Goal: Transaction & Acquisition: Book appointment/travel/reservation

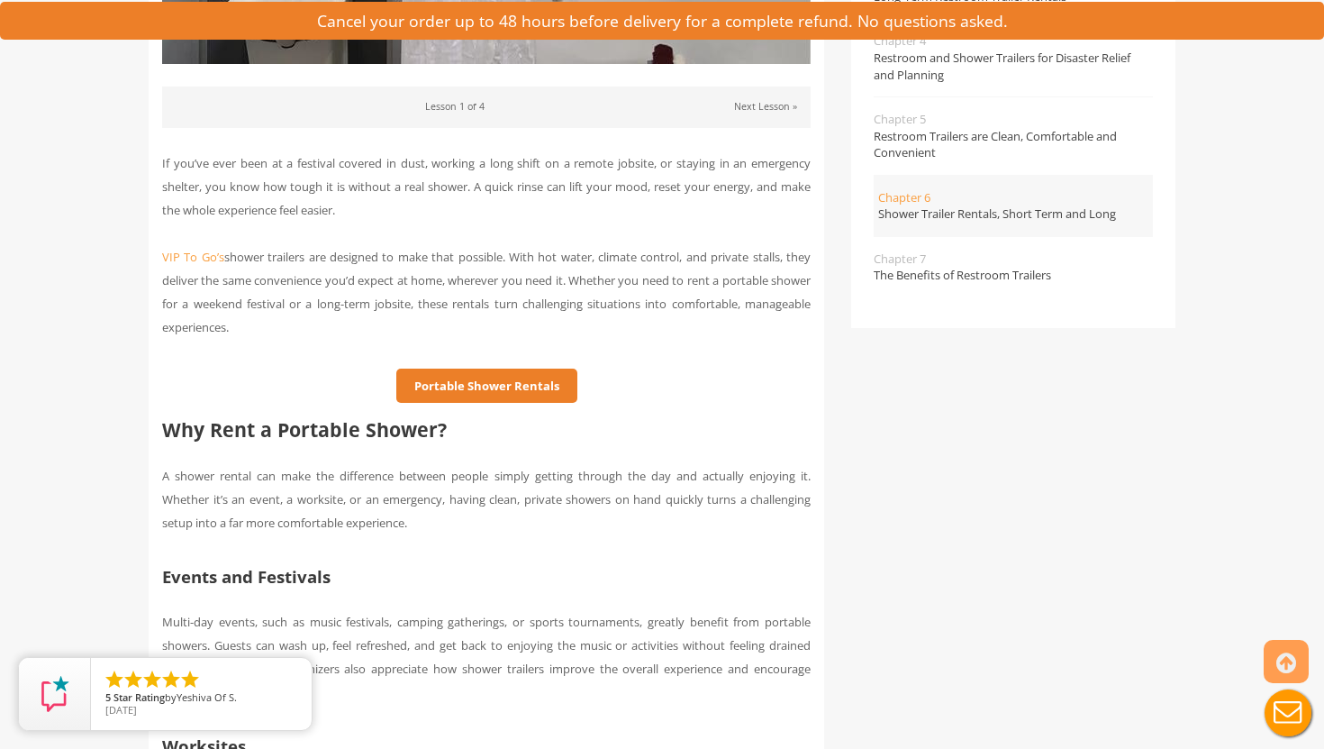
scroll to position [574, 0]
click at [483, 378] on link "Portable Shower Rentals" at bounding box center [486, 385] width 181 height 35
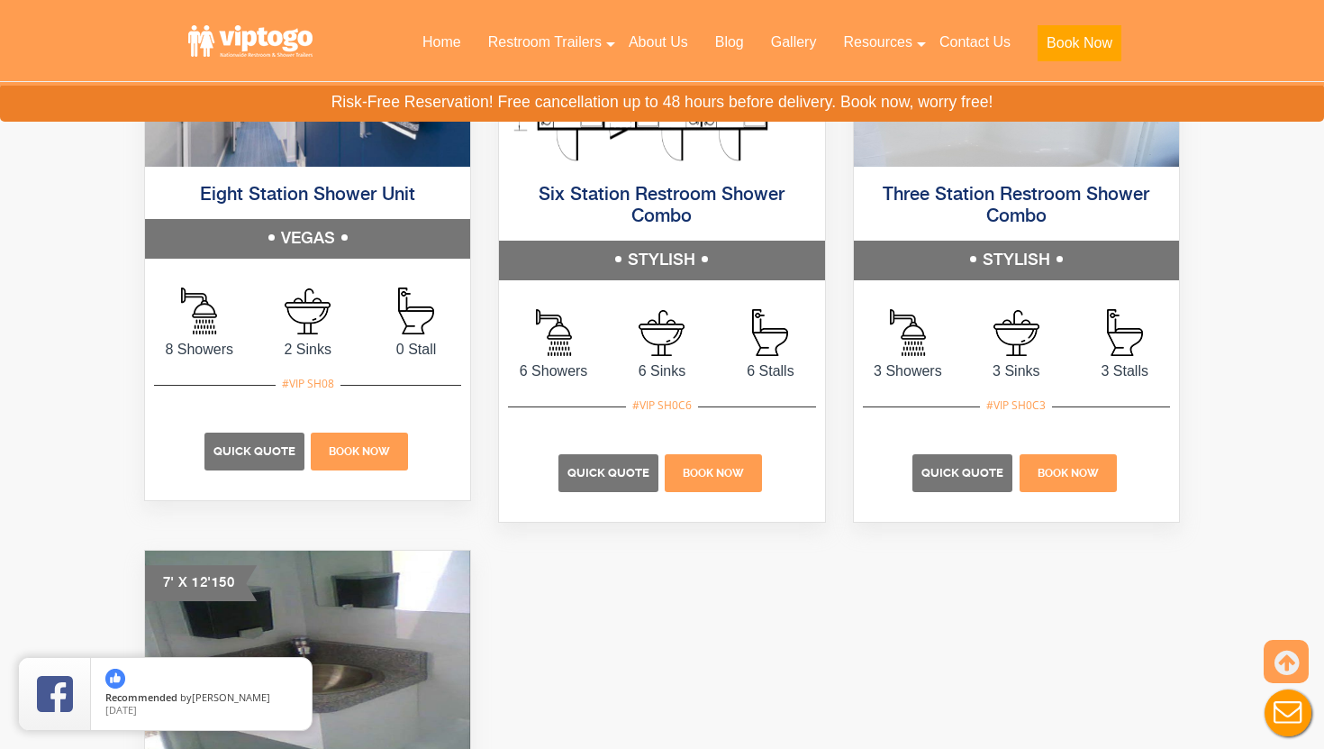
scroll to position [1051, 0]
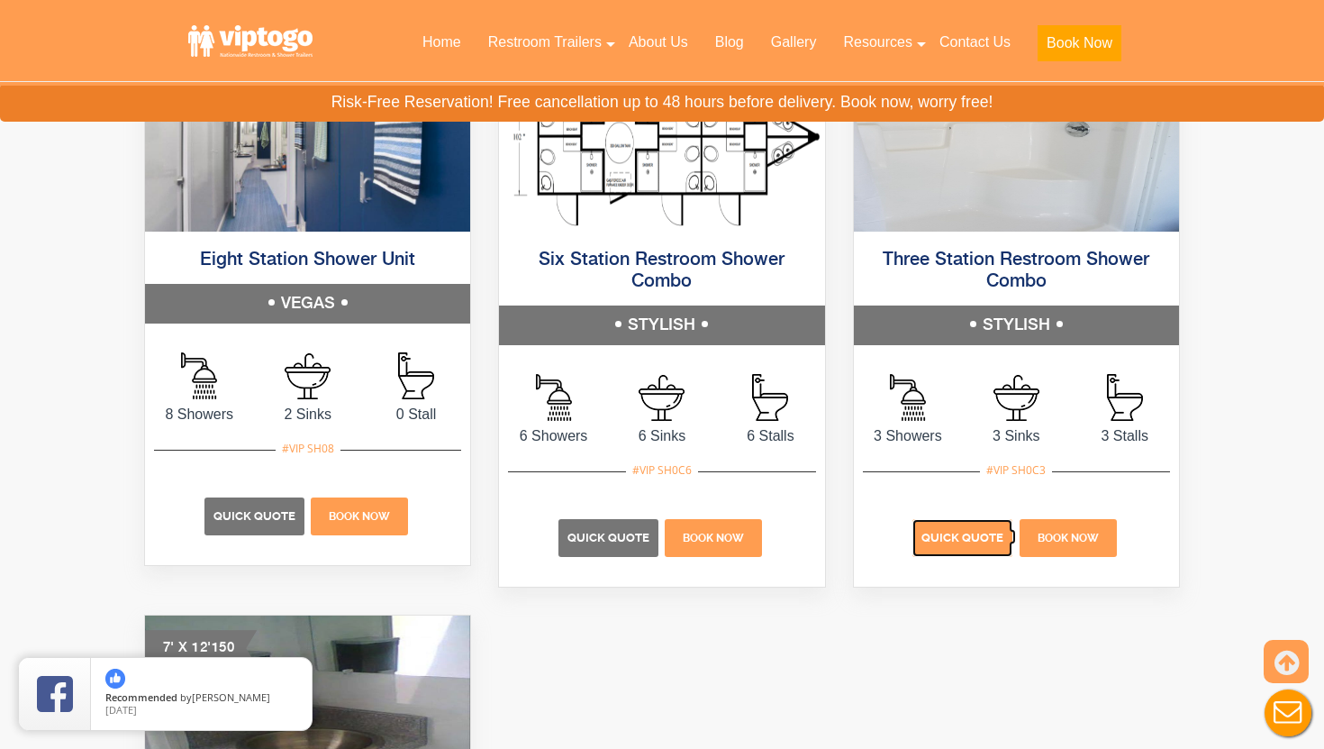
click at [950, 531] on span "Quick Quote" at bounding box center [962, 538] width 82 height 14
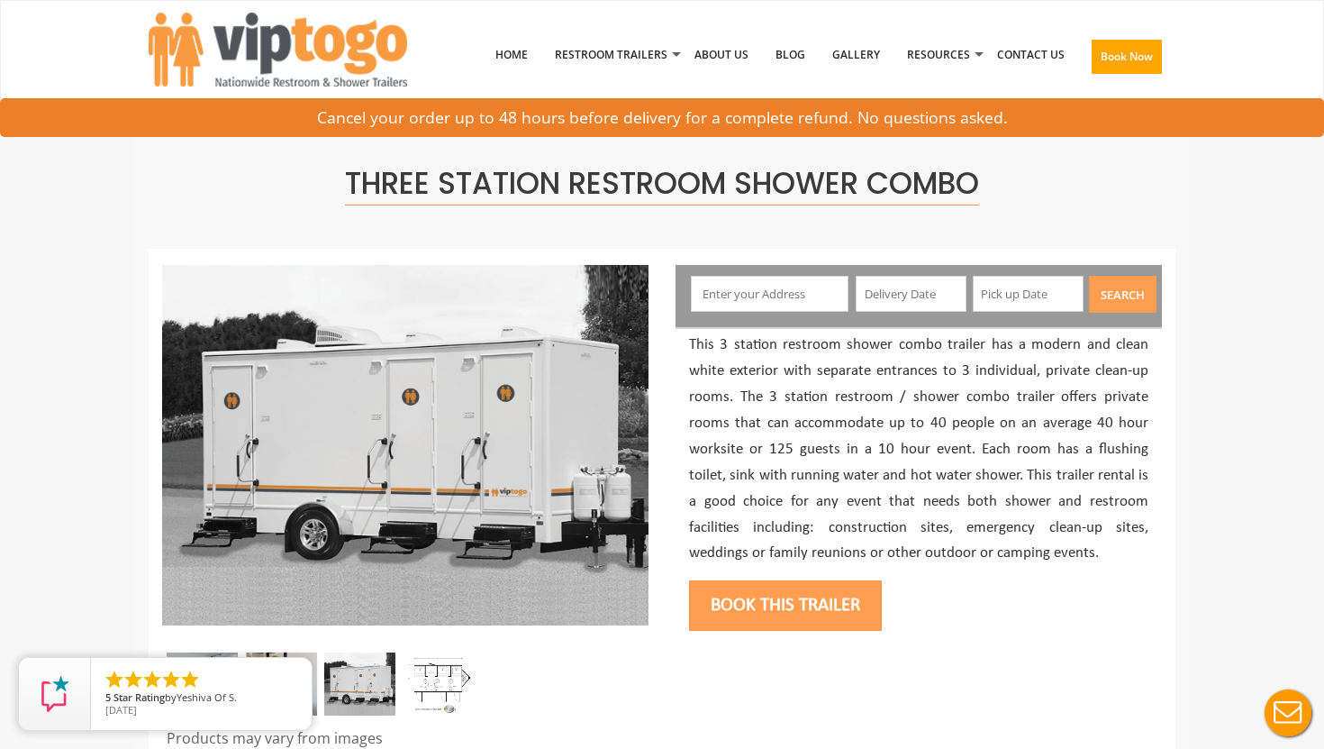
click at [779, 293] on input "text" at bounding box center [770, 294] width 159 height 36
click at [888, 309] on input "text" at bounding box center [911, 294] width 111 height 36
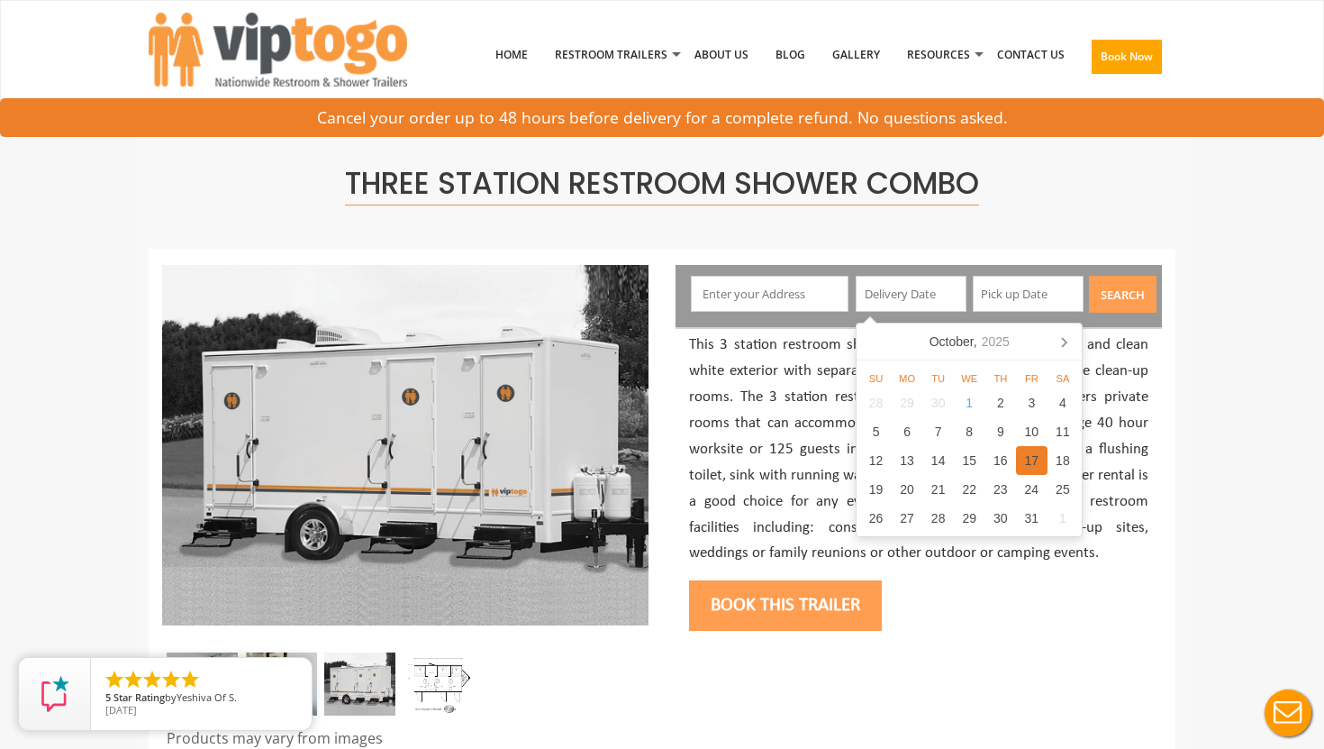
click at [1025, 457] on div "17" at bounding box center [1032, 460] width 32 height 29
type input "[DATE]"
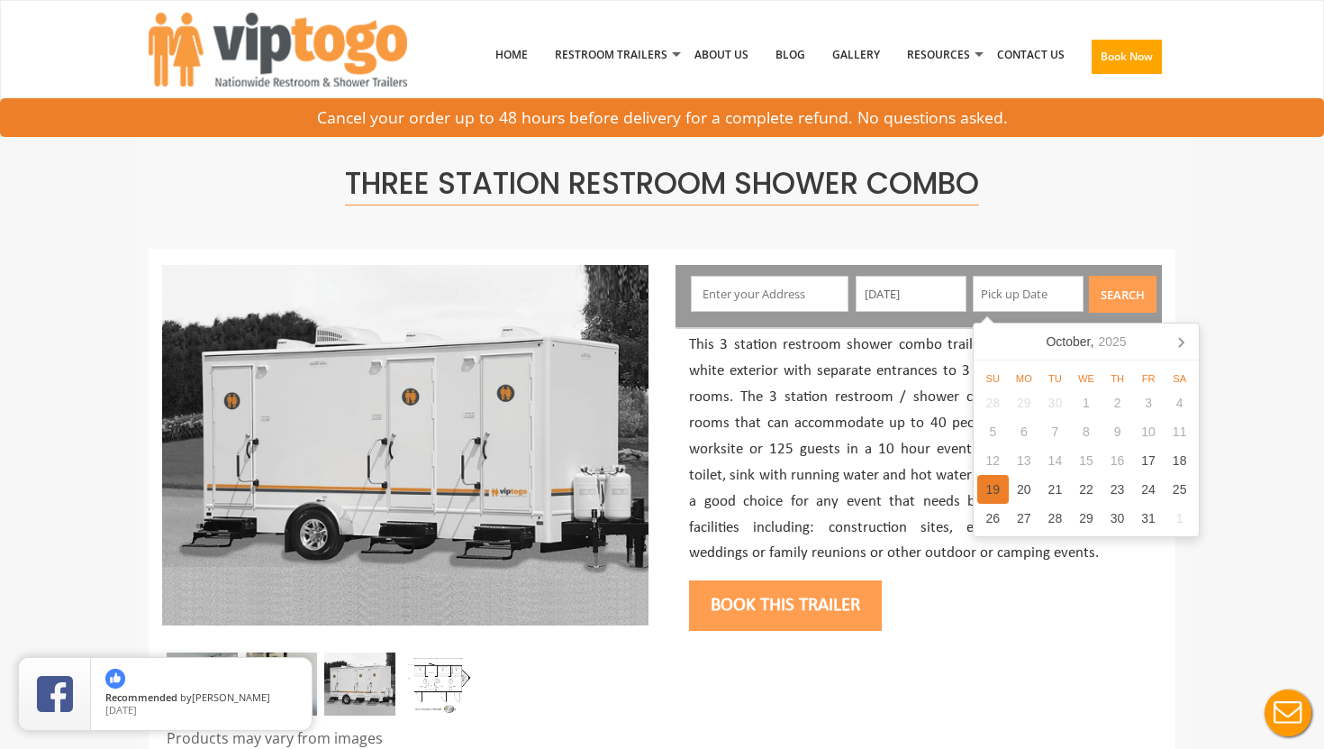
click at [996, 492] on div "19" at bounding box center [993, 489] width 32 height 29
type input "[DATE]"
click at [812, 288] on input "text" at bounding box center [770, 294] width 159 height 36
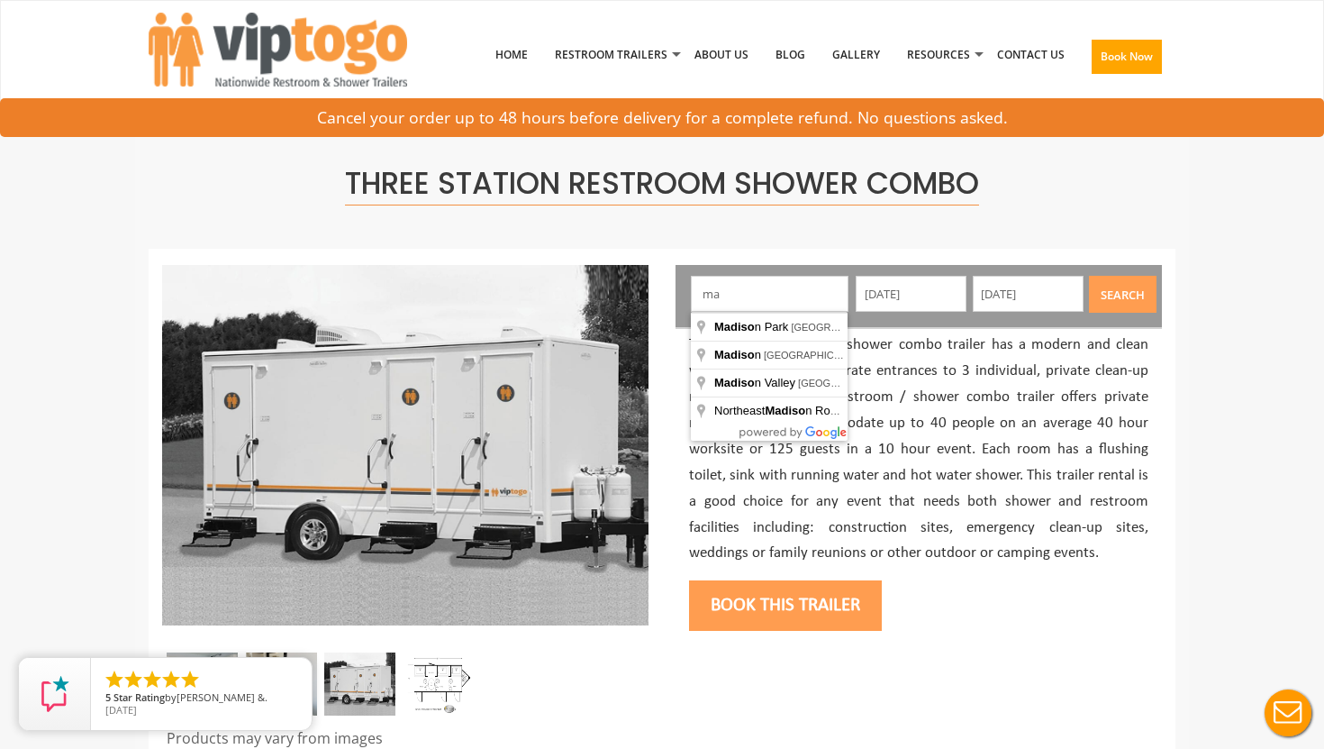
type input "m"
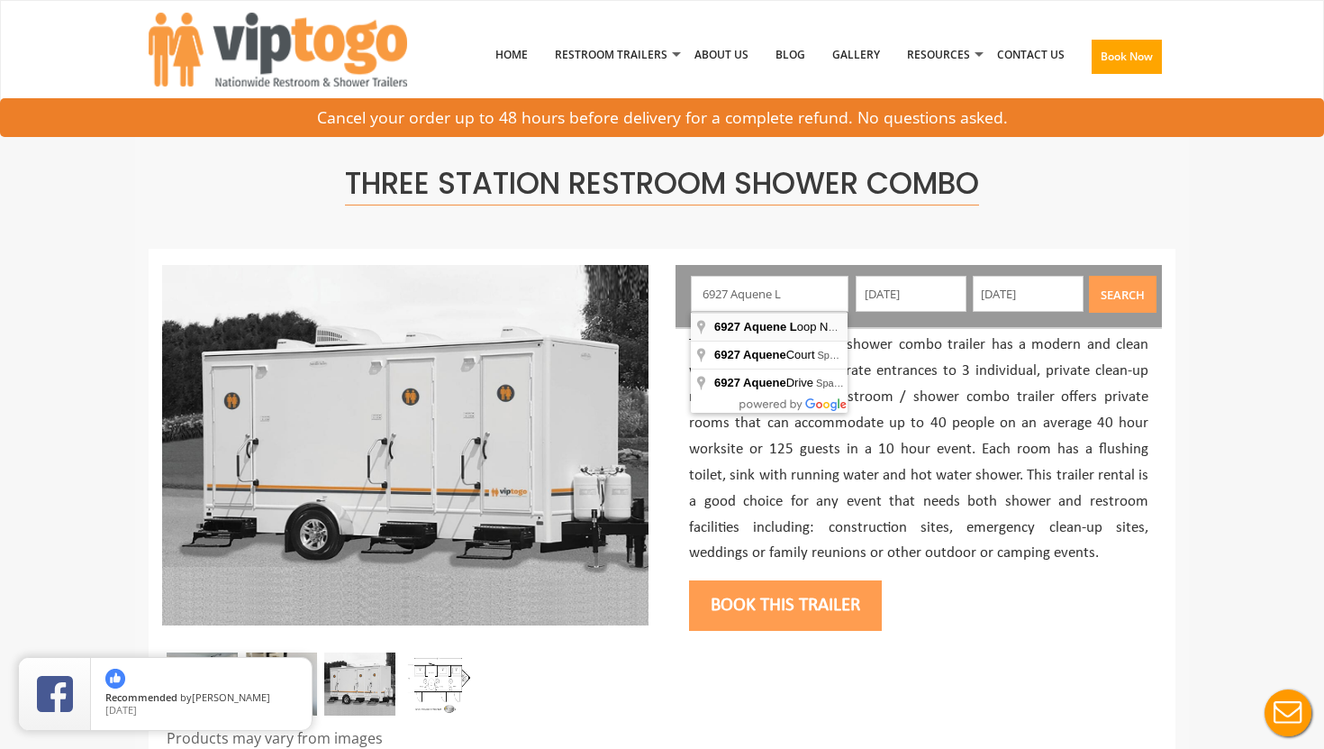
type input "[STREET_ADDRESS]"
click at [1112, 295] on button "Search" at bounding box center [1123, 294] width 68 height 37
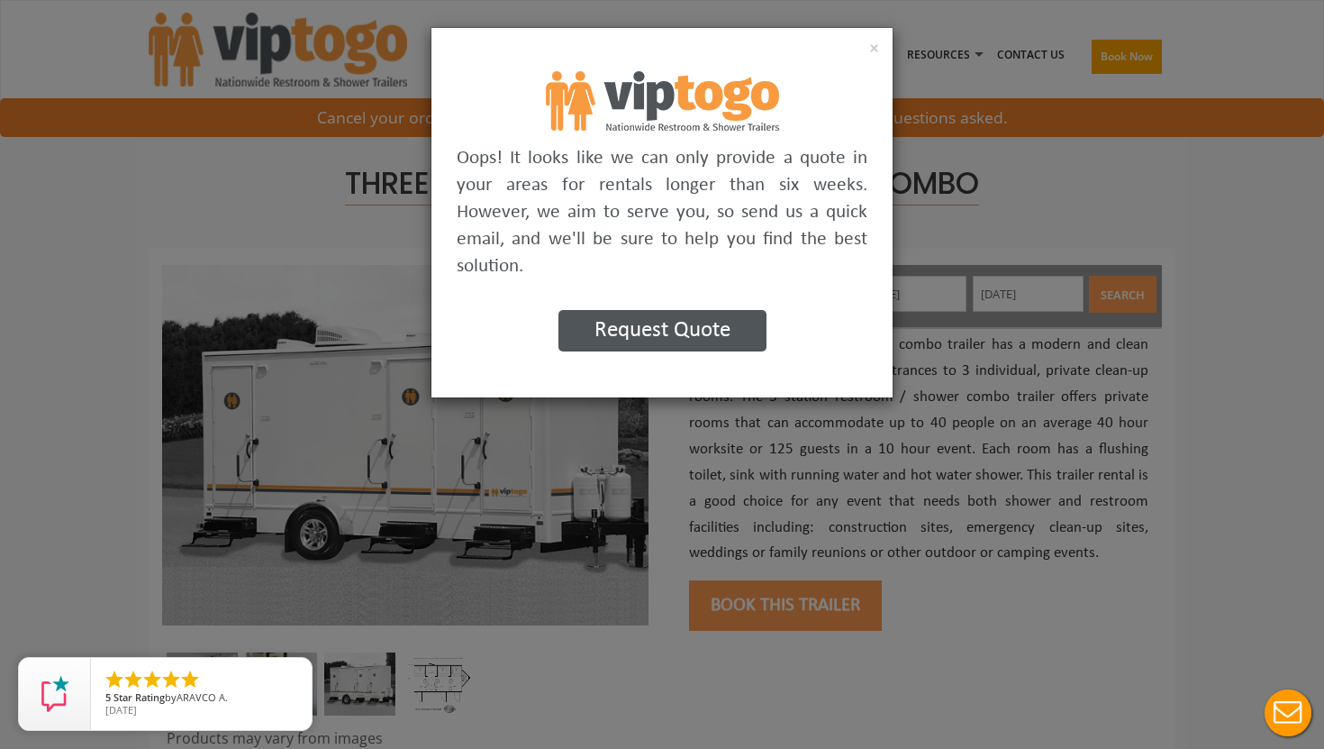
click at [697, 331] on button "Request Quote" at bounding box center [662, 330] width 208 height 41
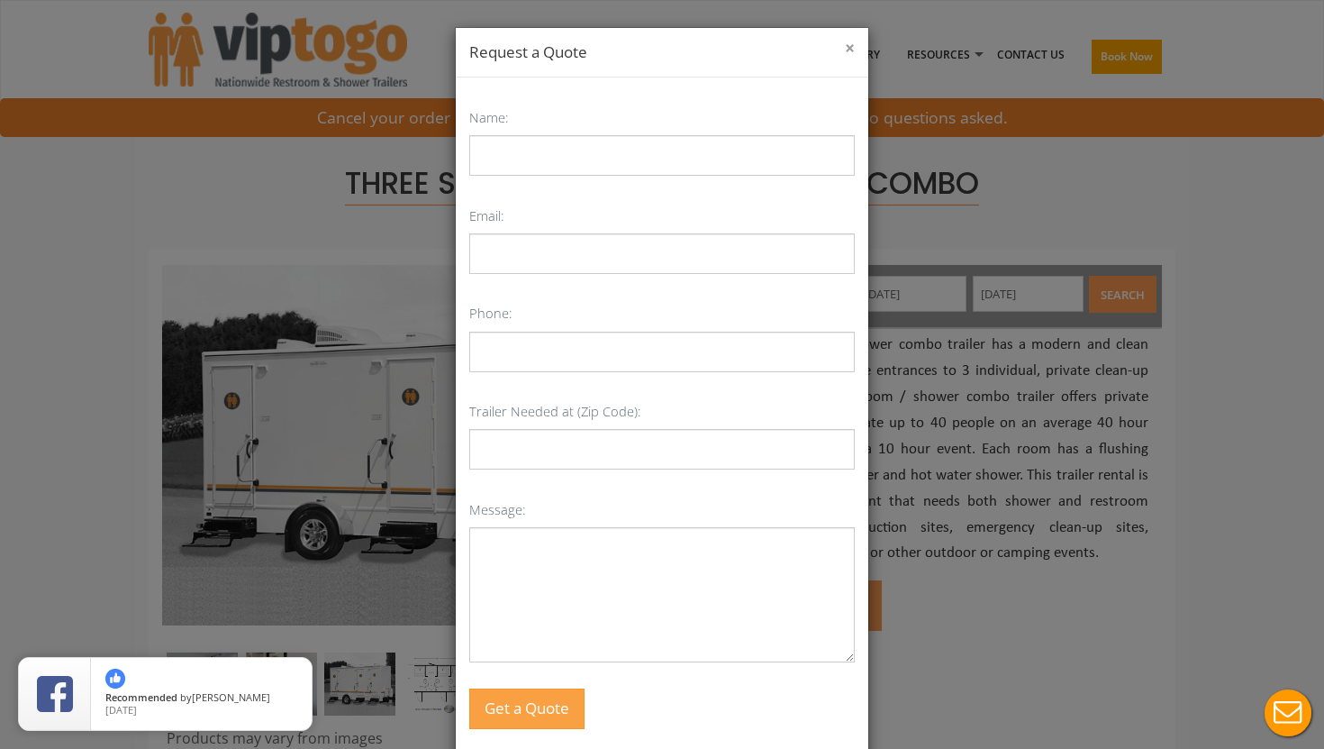
click at [845, 45] on button "×" at bounding box center [850, 49] width 10 height 18
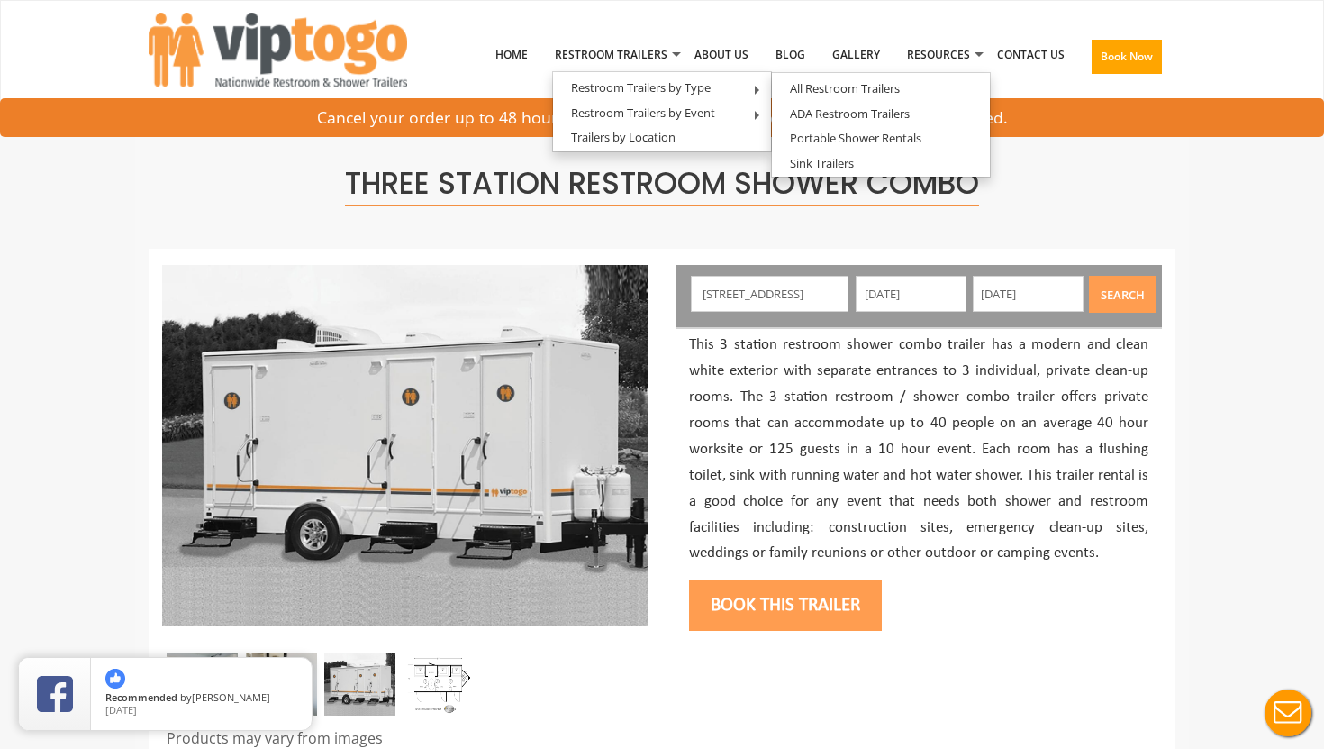
click at [912, 406] on p "This 3 station restroom shower combo trailer has a modern and clean white exter…" at bounding box center [918, 449] width 459 height 234
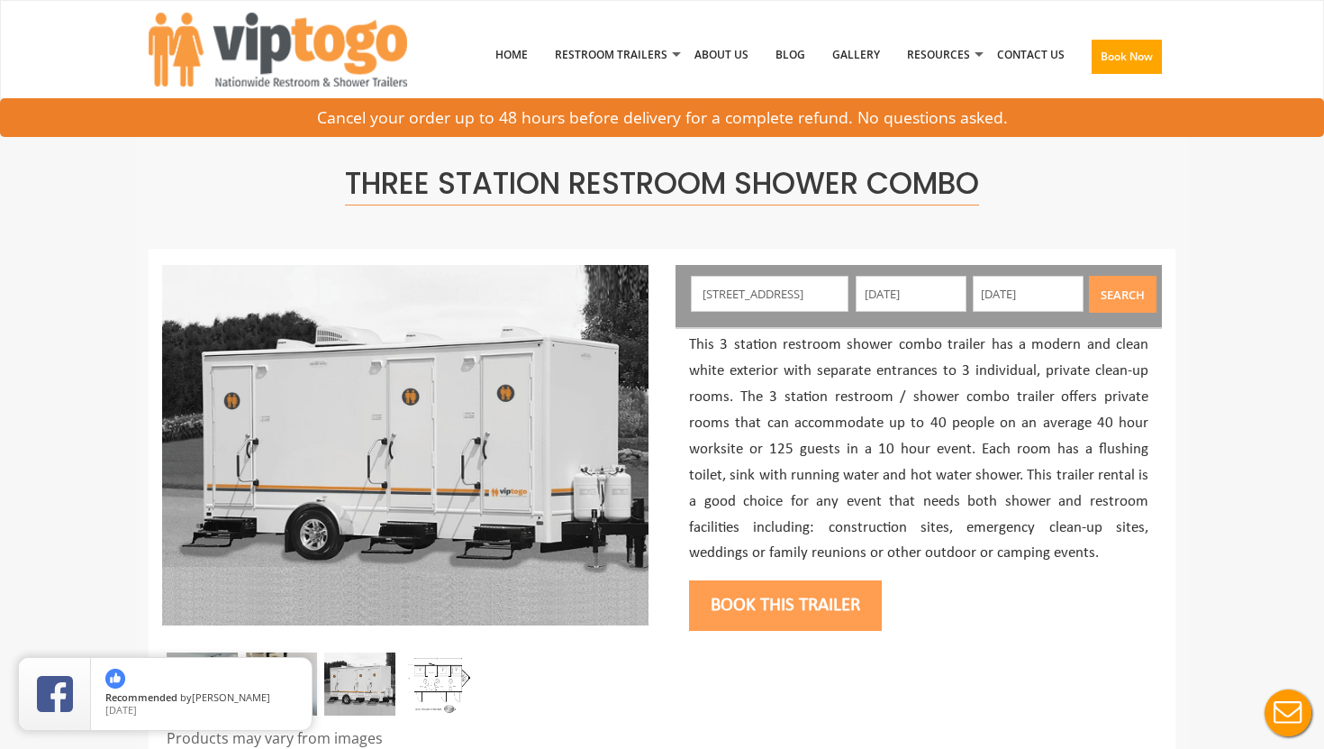
click at [1149, 304] on button "Search" at bounding box center [1123, 294] width 68 height 37
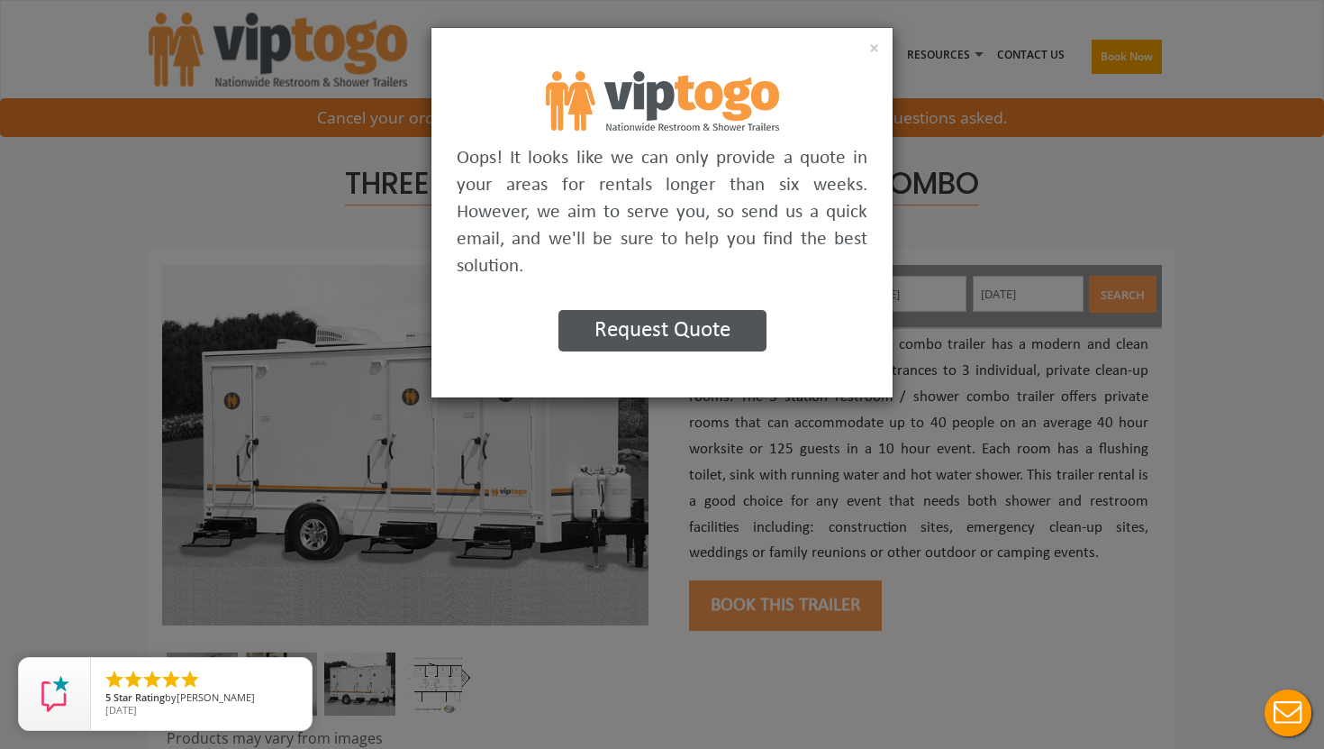
click at [687, 339] on button "Request Quote" at bounding box center [662, 330] width 208 height 41
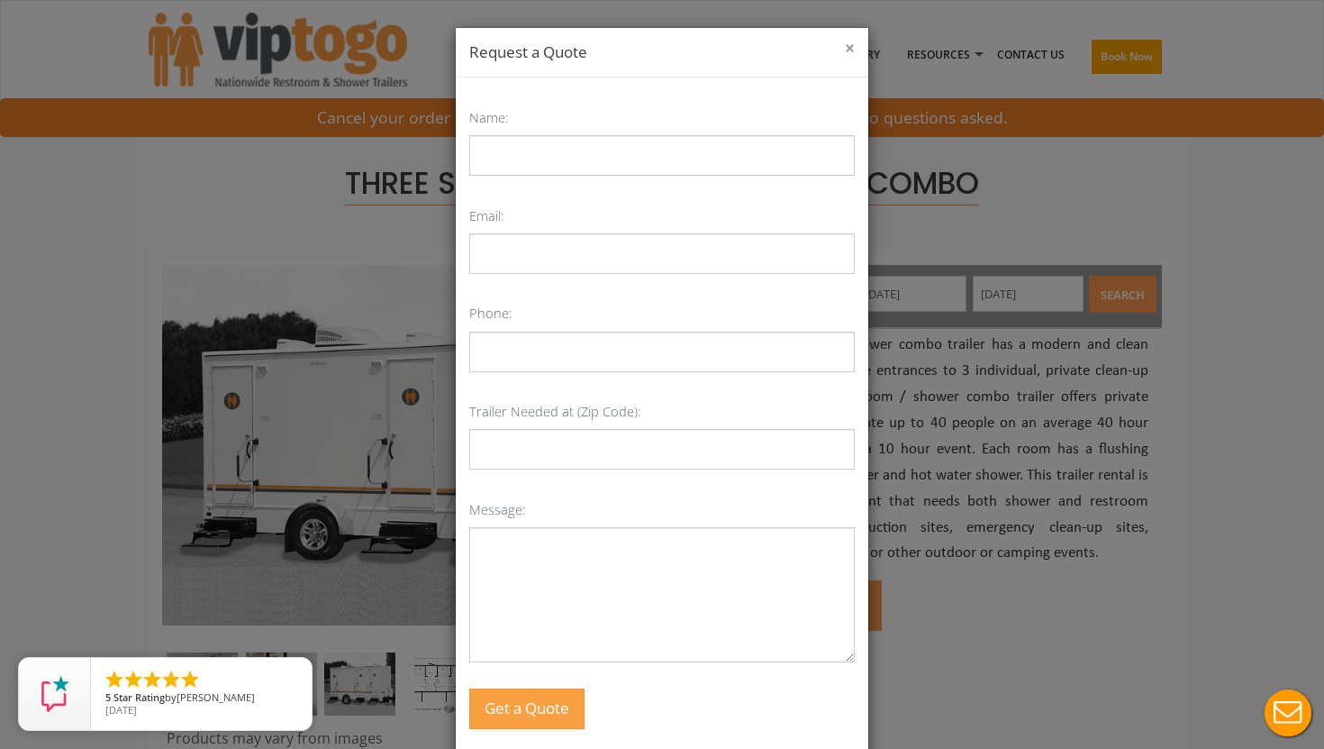
click at [849, 53] on button "×" at bounding box center [850, 49] width 10 height 18
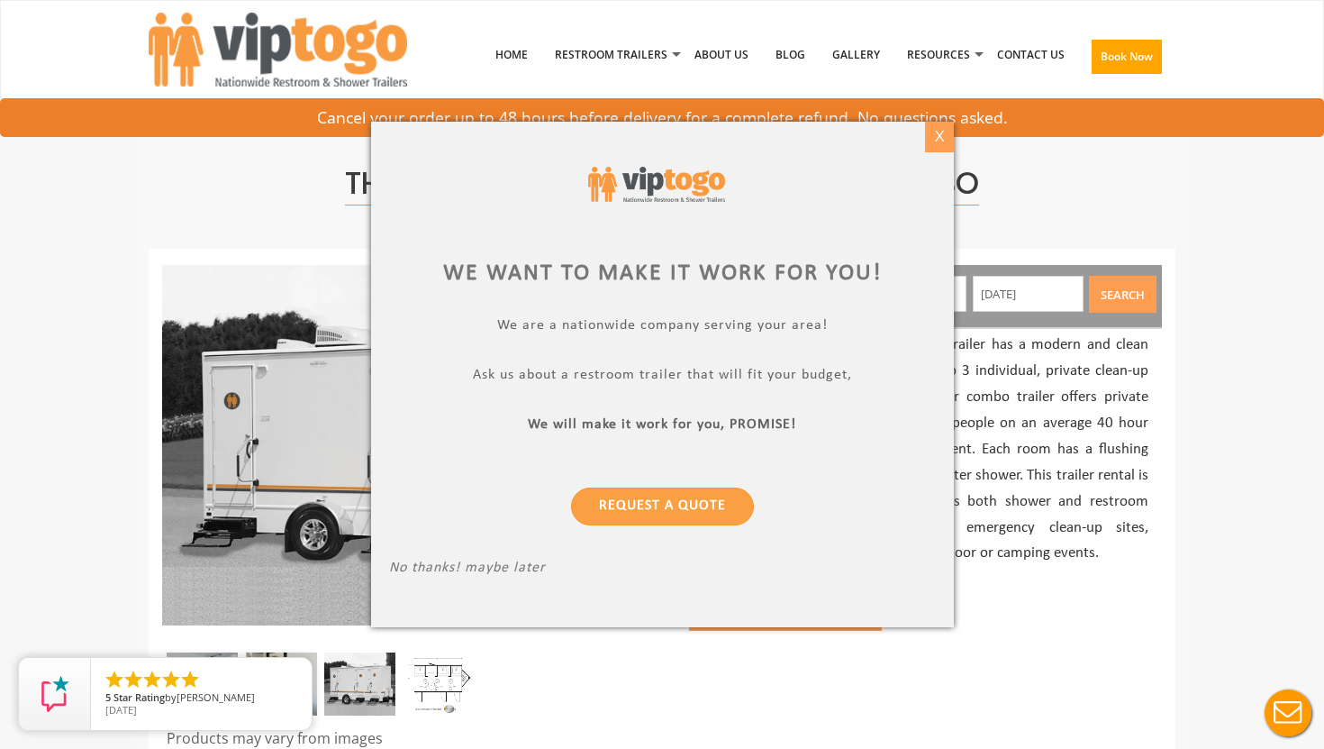
click at [931, 136] on div "X" at bounding box center [939, 137] width 28 height 31
